Goal: Task Accomplishment & Management: Manage account settings

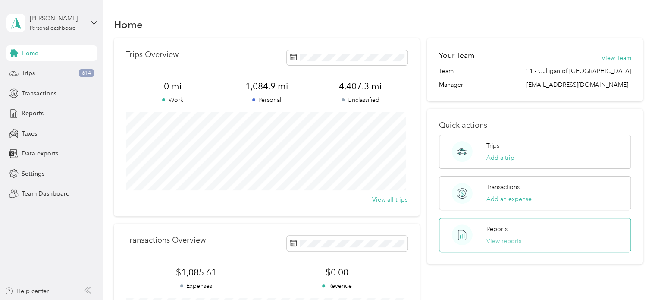
click at [492, 238] on button "View reports" at bounding box center [503, 240] width 35 height 9
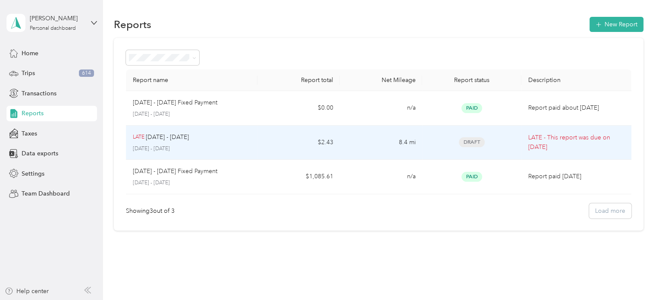
click at [470, 139] on span "Draft" at bounding box center [472, 142] width 26 height 10
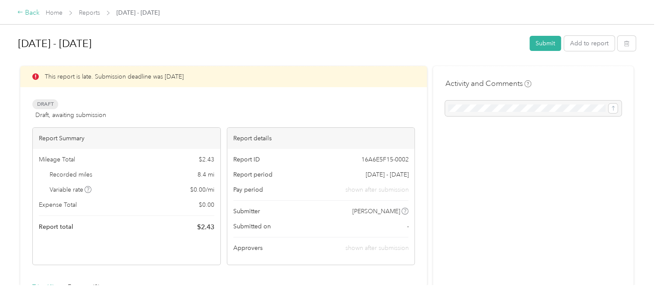
click at [19, 10] on icon at bounding box center [20, 12] width 6 height 6
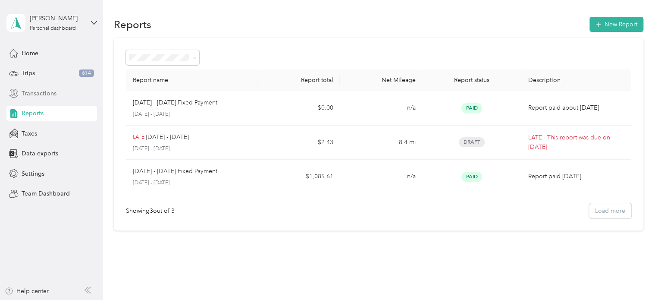
click at [46, 91] on span "Transactions" at bounding box center [39, 93] width 35 height 9
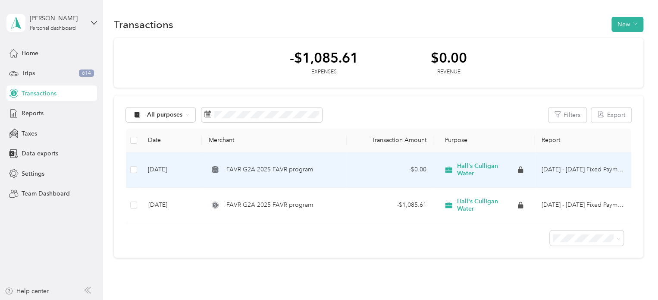
click at [231, 166] on span "FAVR G2A 2025 FAVR program" at bounding box center [269, 169] width 87 height 9
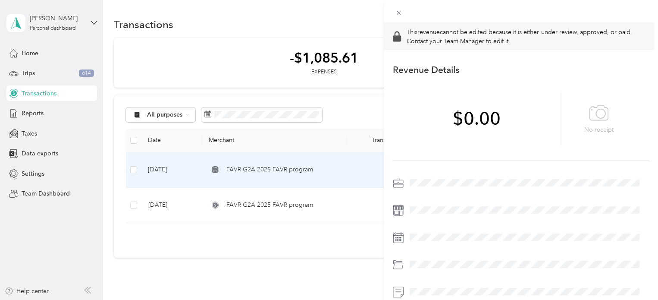
click at [222, 69] on div "This revenue cannot be edited because it is either under review, approved, or p…" at bounding box center [329, 150] width 658 height 300
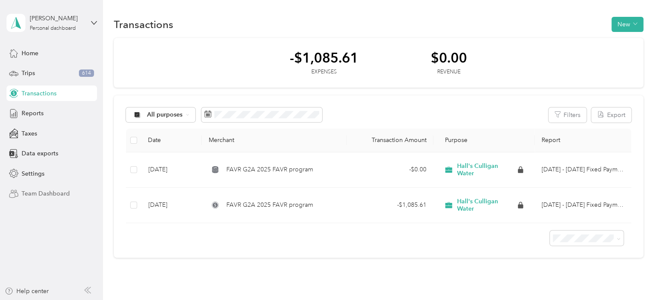
click at [43, 192] on span "Team Dashboard" at bounding box center [46, 193] width 48 height 9
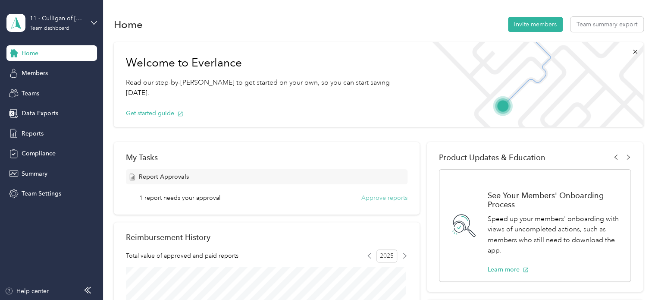
click at [372, 199] on button "Approve reports" at bounding box center [384, 197] width 46 height 9
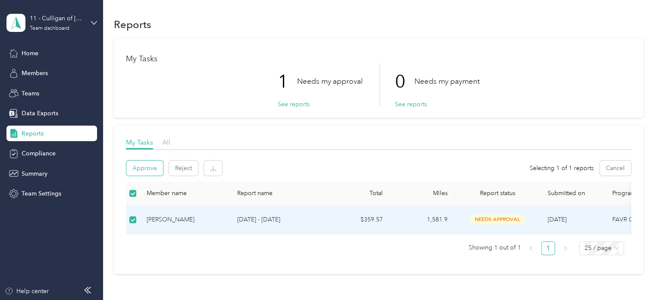
click at [153, 170] on button "Approve" at bounding box center [144, 167] width 37 height 15
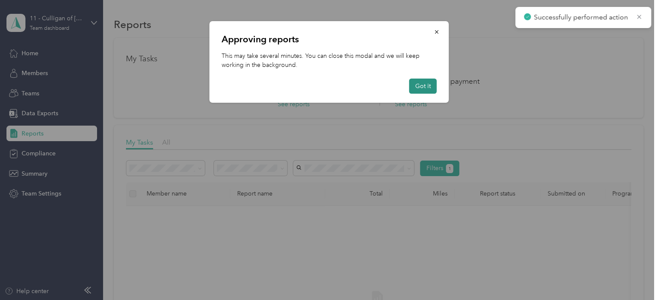
click at [417, 86] on button "Got it" at bounding box center [423, 85] width 28 height 15
